Goal: Task Accomplishment & Management: Manage account settings

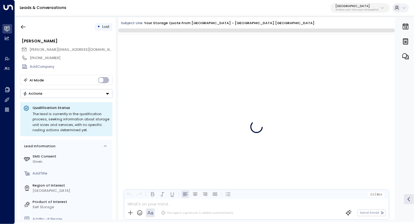
scroll to position [9427, 0]
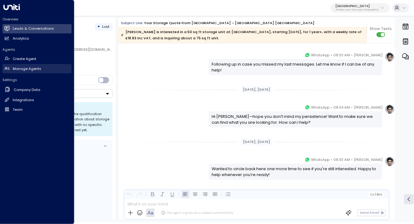
click at [25, 66] on h2 "Manage Agents" at bounding box center [27, 68] width 28 height 5
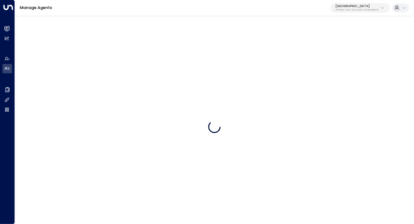
click at [346, 3] on button "Space Station 4f1736e9-ccb7-4332-bcb2-7b72aeab8734" at bounding box center [359, 8] width 59 height 10
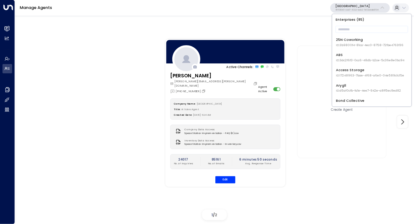
click at [352, 20] on p "Enterprises ( 85 )" at bounding box center [371, 19] width 75 height 7
click at [357, 31] on input "text" at bounding box center [371, 29] width 72 height 10
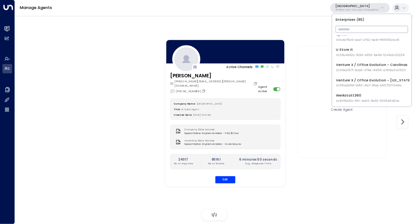
scroll to position [1146, 0]
type input "****"
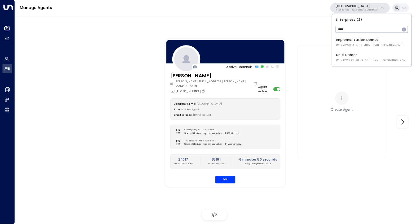
scroll to position [0, 0]
click at [369, 54] on div "Uniti Demos ID: 4c025b01-9fa0-46ff-ab3a-a620b886896e" at bounding box center [371, 58] width 70 height 10
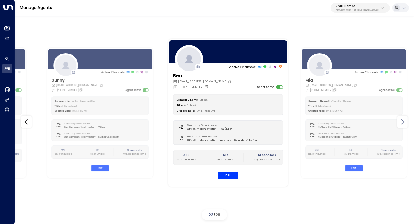
click at [405, 122] on icon at bounding box center [401, 121] width 7 height 7
click at [401, 120] on icon at bounding box center [401, 121] width 7 height 7
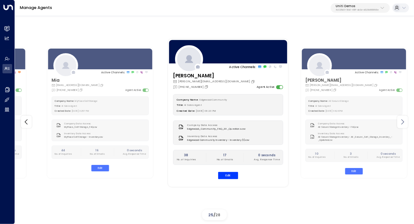
click at [401, 120] on icon at bounding box center [401, 121] width 7 height 7
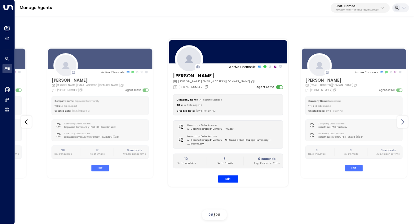
click at [401, 120] on icon at bounding box center [401, 121] width 7 height 7
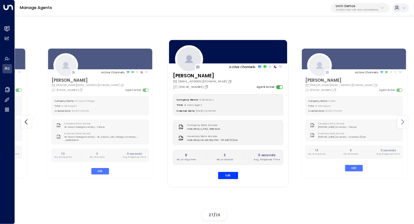
click at [401, 119] on icon at bounding box center [401, 121] width 7 height 7
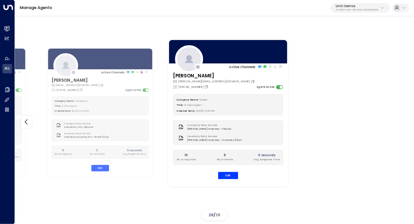
click at [401, 119] on div "Active Channels: [PERSON_NAME] [PERSON_NAME][EMAIL_ADDRESS][DOMAIN_NAME] [PHONE…" at bounding box center [214, 122] width 374 height 202
click at [26, 125] on icon at bounding box center [26, 121] width 7 height 7
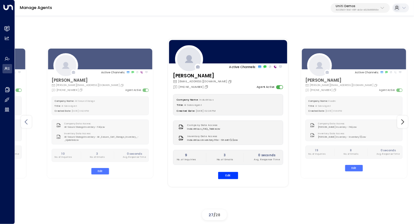
click at [26, 125] on icon at bounding box center [26, 121] width 7 height 7
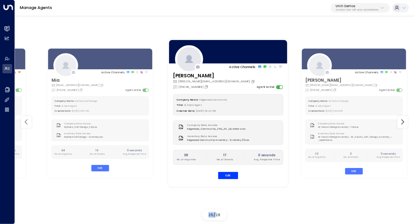
click at [26, 125] on icon at bounding box center [26, 121] width 7 height 7
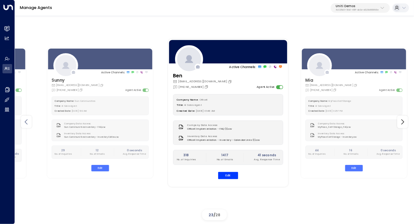
click at [26, 125] on icon at bounding box center [26, 121] width 7 height 7
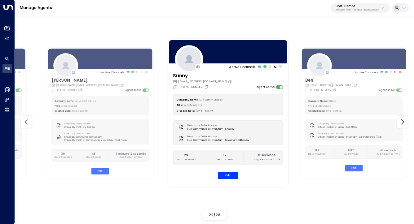
click at [26, 125] on icon at bounding box center [26, 121] width 7 height 7
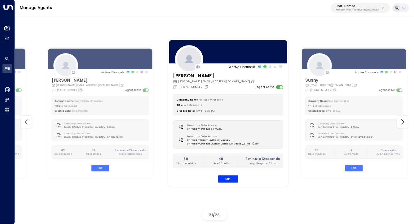
click at [26, 125] on icon at bounding box center [26, 121] width 7 height 7
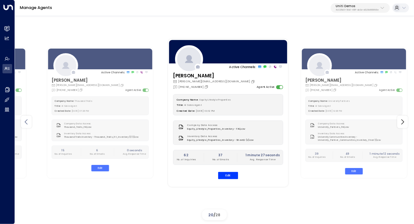
click at [26, 125] on icon at bounding box center [26, 121] width 7 height 7
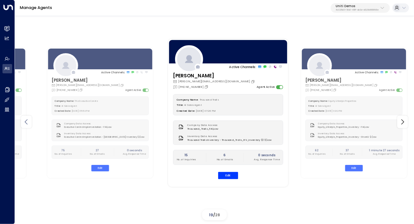
click at [26, 125] on icon at bounding box center [26, 121] width 7 height 7
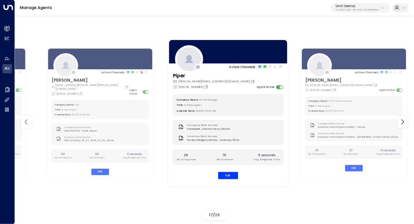
click at [26, 125] on icon at bounding box center [26, 121] width 7 height 7
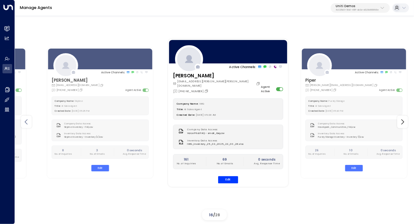
click at [26, 125] on icon at bounding box center [26, 121] width 7 height 7
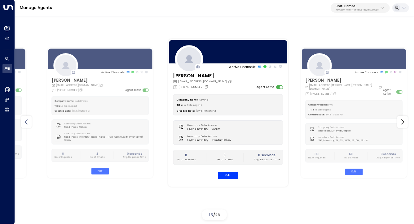
click at [25, 123] on icon at bounding box center [26, 121] width 7 height 7
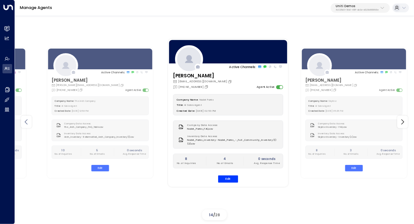
click at [25, 123] on icon at bounding box center [26, 121] width 7 height 7
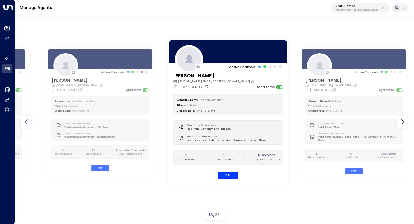
click at [25, 123] on icon at bounding box center [26, 121] width 7 height 7
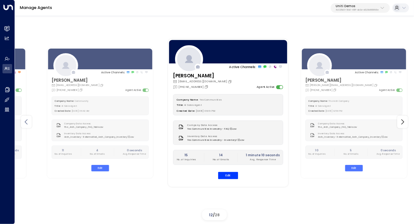
click at [25, 123] on icon at bounding box center [26, 121] width 7 height 7
